Goal: Task Accomplishment & Management: Complete application form

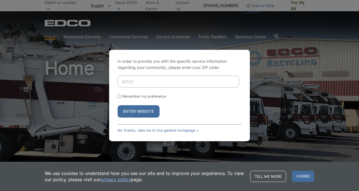
type input "92131"
click at [118, 105] on button "Enter Website" at bounding box center [139, 111] width 42 height 12
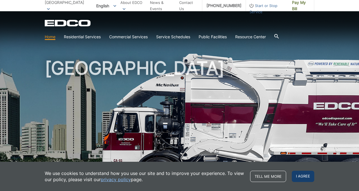
click at [302, 174] on span "I agree" at bounding box center [303, 176] width 23 height 11
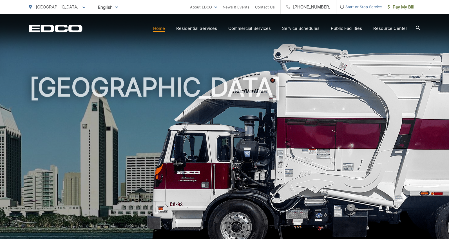
scroll to position [148, 0]
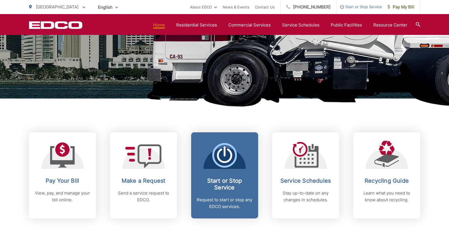
click at [229, 191] on p "Request to start or stop any EDCO services." at bounding box center [225, 203] width 56 height 14
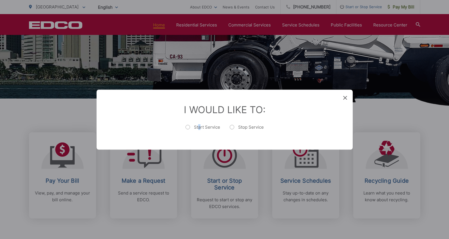
click at [199, 126] on label "Start Service" at bounding box center [202, 129] width 35 height 11
radio input "true"
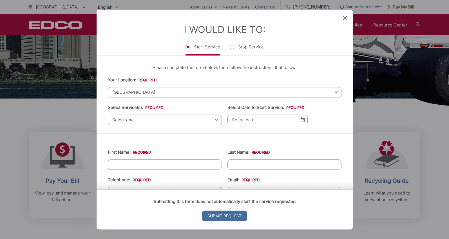
click at [218, 120] on span "Select one" at bounding box center [165, 120] width 114 height 10
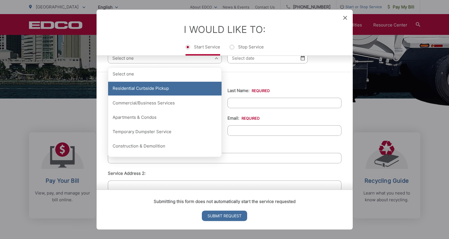
scroll to position [68, 0]
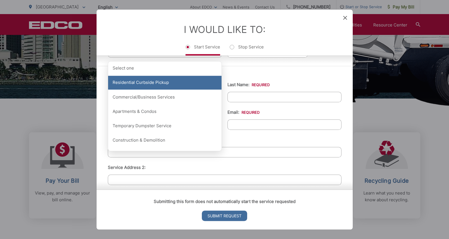
click at [168, 82] on div "Residential Curbside Pickup" at bounding box center [164, 83] width 113 height 14
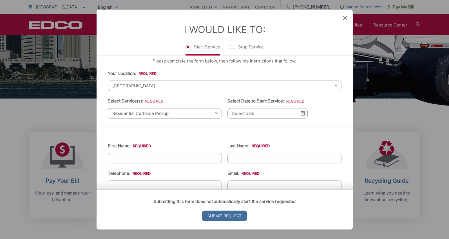
scroll to position [0, 0]
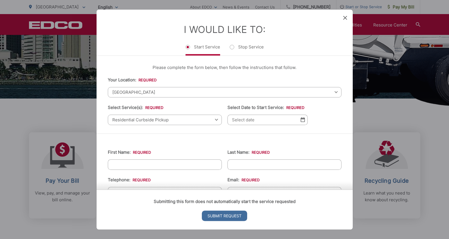
click at [304, 122] on img at bounding box center [303, 119] width 4 height 5
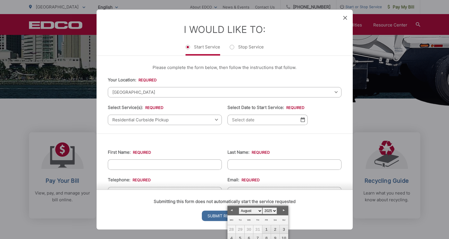
click at [303, 122] on img at bounding box center [303, 119] width 4 height 5
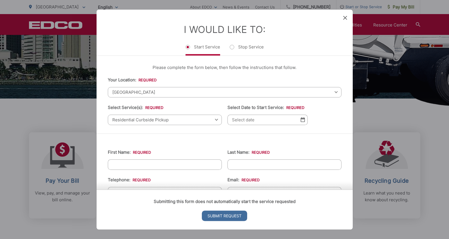
click at [303, 122] on img at bounding box center [303, 119] width 4 height 5
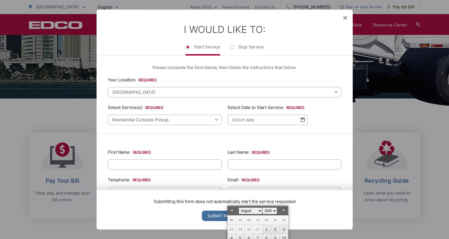
drag, startPoint x: 234, startPoint y: 212, endPoint x: 253, endPoint y: 172, distance: 43.6
click at [236, 191] on link "Prev" at bounding box center [231, 210] width 8 height 8
click at [359, 191] on div "Entry Status None In Progress Completed None None In Progress Completed I Would…" at bounding box center [224, 119] width 449 height 239
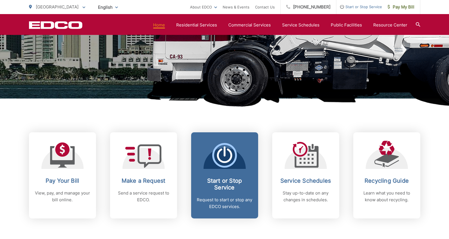
click at [227, 184] on h2 "Start or Stop Service" at bounding box center [225, 184] width 56 height 14
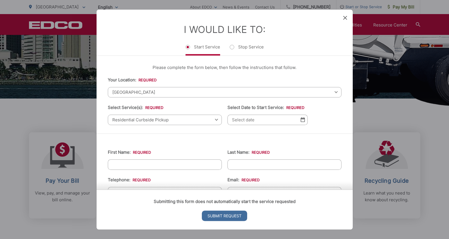
click at [301, 122] on img at bounding box center [303, 119] width 4 height 5
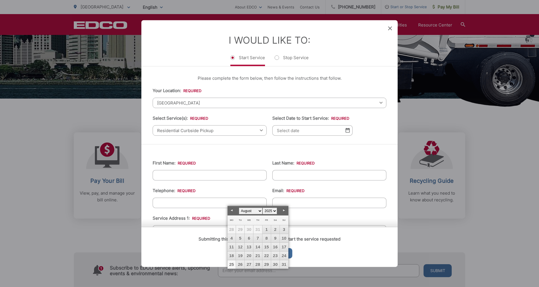
click at [232, 191] on link "25" at bounding box center [231, 264] width 8 height 8
type input "[DATE]"
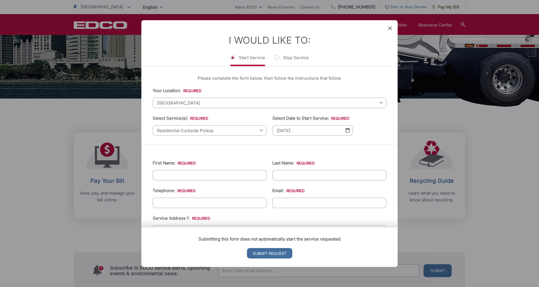
click at [185, 180] on input "First Name: *" at bounding box center [210, 175] width 114 height 10
click at [158, 178] on input "\Denys" at bounding box center [210, 175] width 114 height 10
type input "Denys"
click at [307, 178] on input "Last Name: *" at bounding box center [329, 175] width 114 height 10
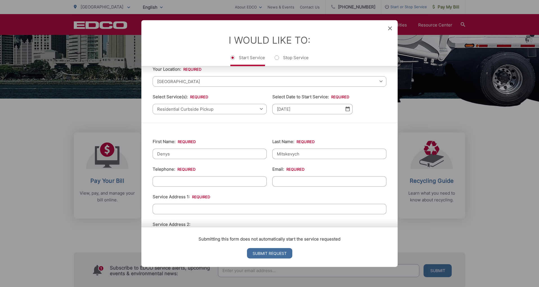
scroll to position [34, 0]
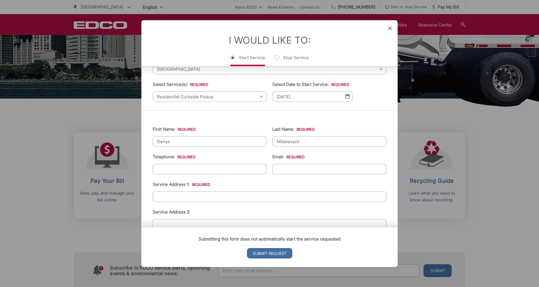
type input "Mitskevych"
click at [171, 174] on input "(___) ___-____" at bounding box center [210, 168] width 114 height 10
type input "[PHONE_NUMBER]"
click at [289, 174] on input "Email: *" at bounding box center [329, 168] width 114 height 10
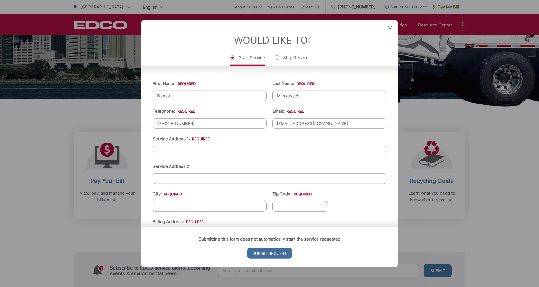
scroll to position [101, 0]
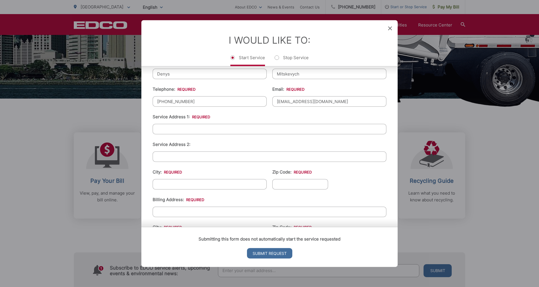
type input "[EMAIL_ADDRESS][DOMAIN_NAME]"
click at [194, 134] on input "Service Address 1: *" at bounding box center [270, 129] width 234 height 10
type input "10831 Caminito Arcada"
click at [186, 189] on input "City: *" at bounding box center [210, 184] width 114 height 10
type input "[GEOGRAPHIC_DATA]"
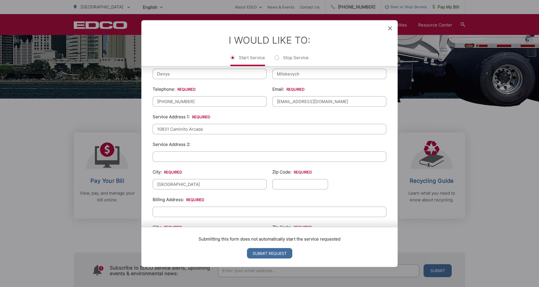
click at [294, 189] on input "Zip Code: *" at bounding box center [300, 184] width 56 height 10
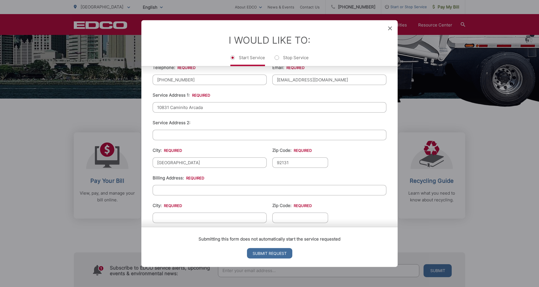
scroll to position [135, 0]
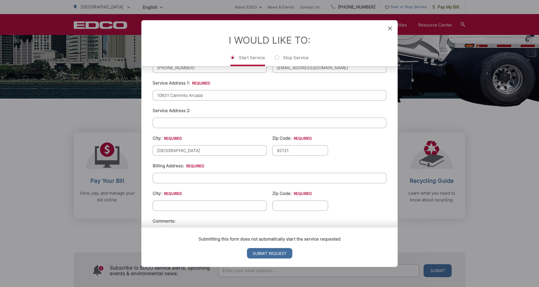
type input "92131"
click at [180, 183] on input "Billing Address: *" at bounding box center [270, 177] width 234 height 10
drag, startPoint x: 156, startPoint y: 101, endPoint x: 206, endPoint y: 102, distance: 49.8
click at [206, 100] on input "10831 Caminito Arcada" at bounding box center [270, 95] width 234 height 10
click at [187, 183] on input "Billing Address: *" at bounding box center [270, 177] width 234 height 10
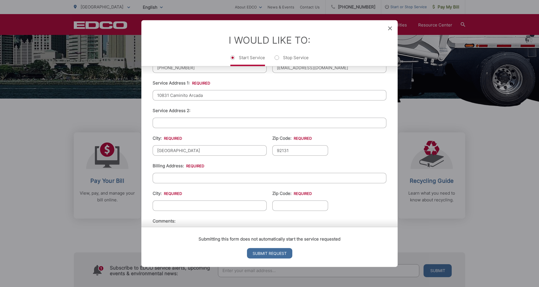
paste input "10831 Caminito Arcada"
type input "10831 Caminito Arcada"
click at [184, 191] on input "City: *" at bounding box center [210, 205] width 114 height 10
type input "[GEOGRAPHIC_DATA]"
click at [308, 191] on input "Zip Code: *" at bounding box center [300, 205] width 56 height 10
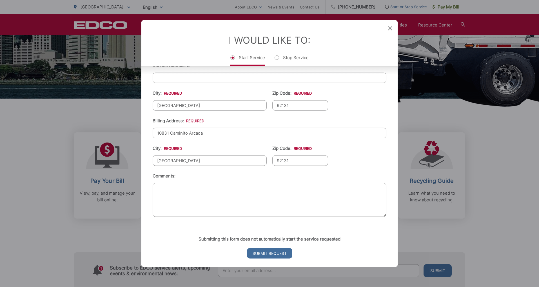
scroll to position [184, 0]
type input "92131"
click at [272, 191] on input "Submit Request" at bounding box center [269, 253] width 45 height 10
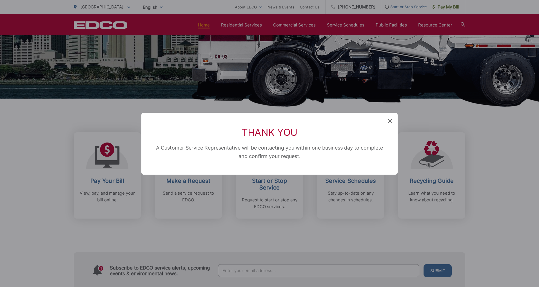
scroll to position [228, 0]
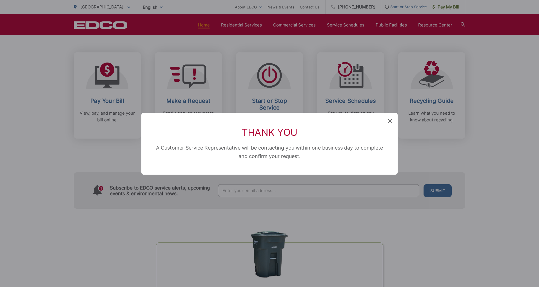
click at [359, 119] on icon at bounding box center [390, 121] width 4 height 4
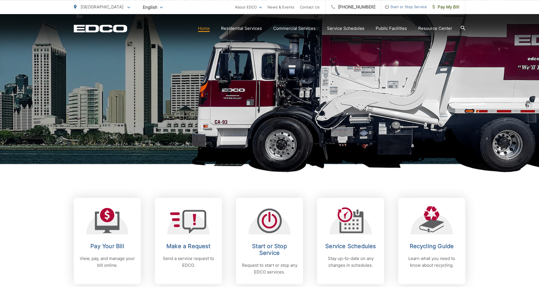
scroll to position [119, 0]
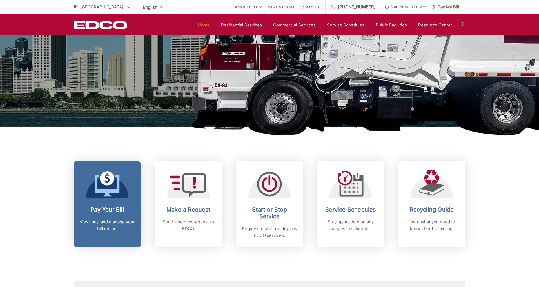
click at [101, 191] on div "Pay Your Bill View, pay, and manage your bill online." at bounding box center [107, 219] width 56 height 26
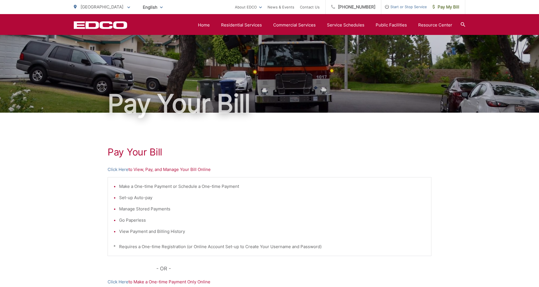
scroll to position [86, 0]
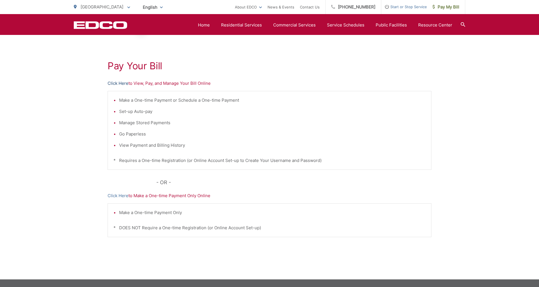
click at [116, 85] on link "Click Here" at bounding box center [117, 83] width 21 height 7
